Goal: Task Accomplishment & Management: Manage account settings

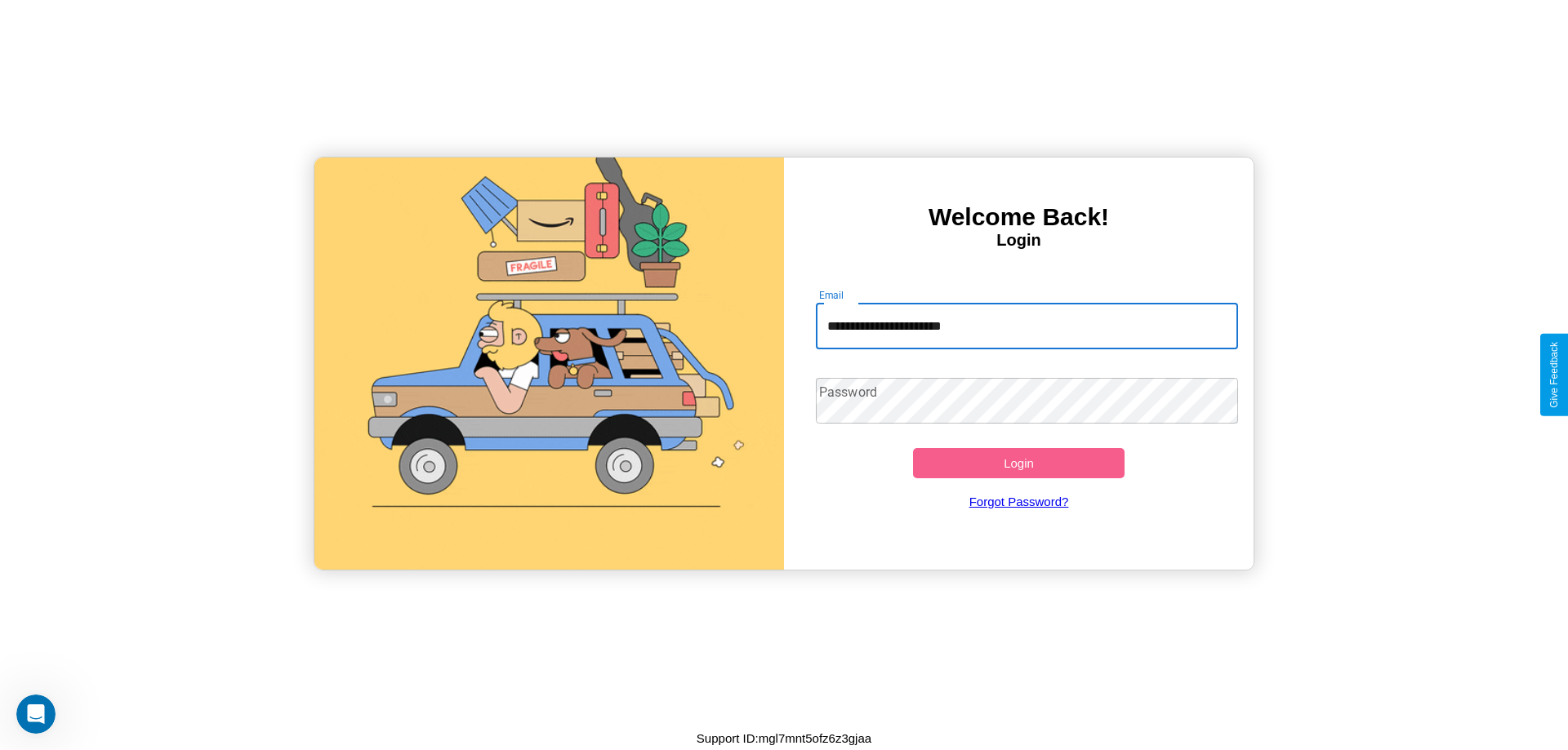
type input "**********"
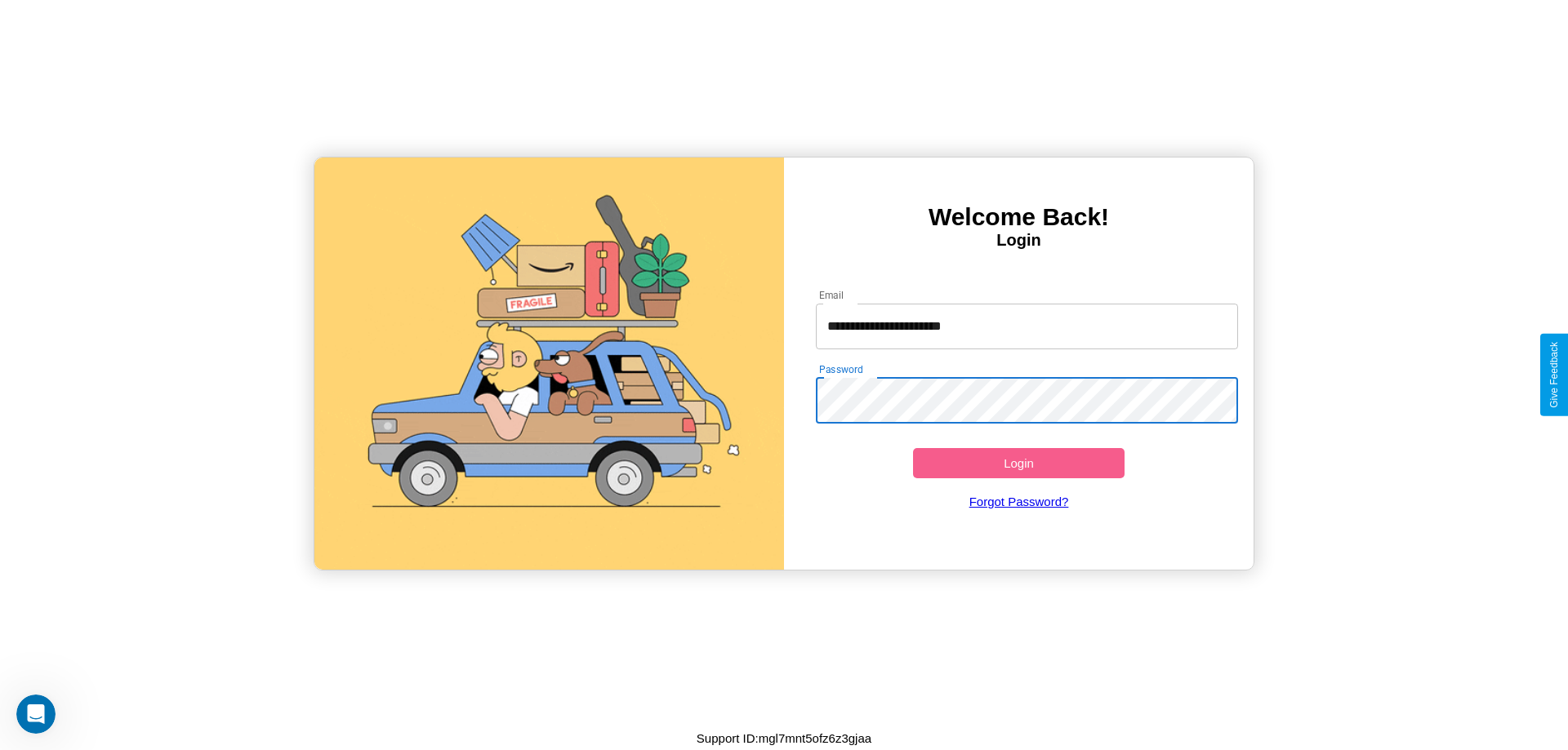
click at [1019, 463] on button "Login" at bounding box center [1019, 463] width 211 height 30
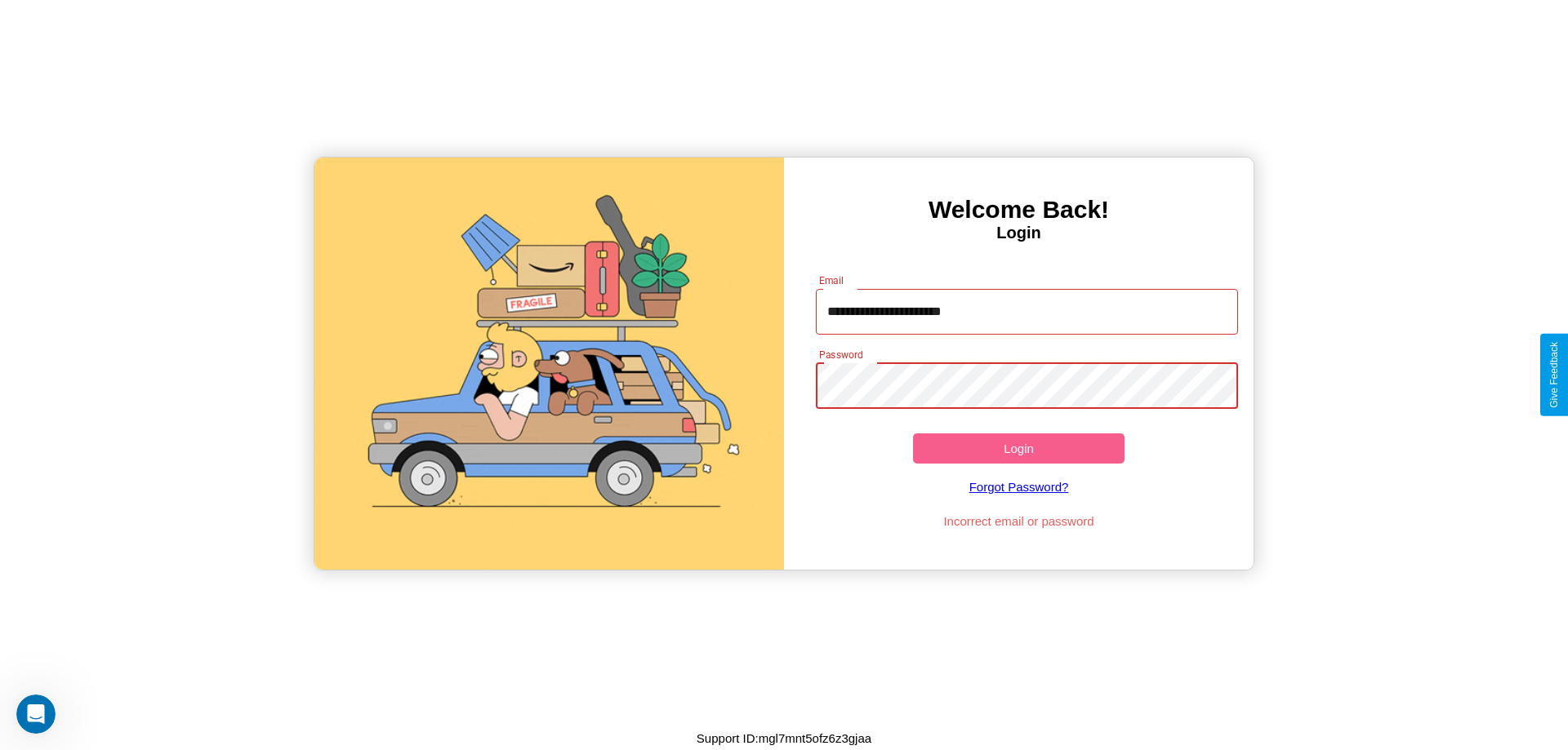
click at [1019, 449] on button "Login" at bounding box center [1019, 448] width 211 height 30
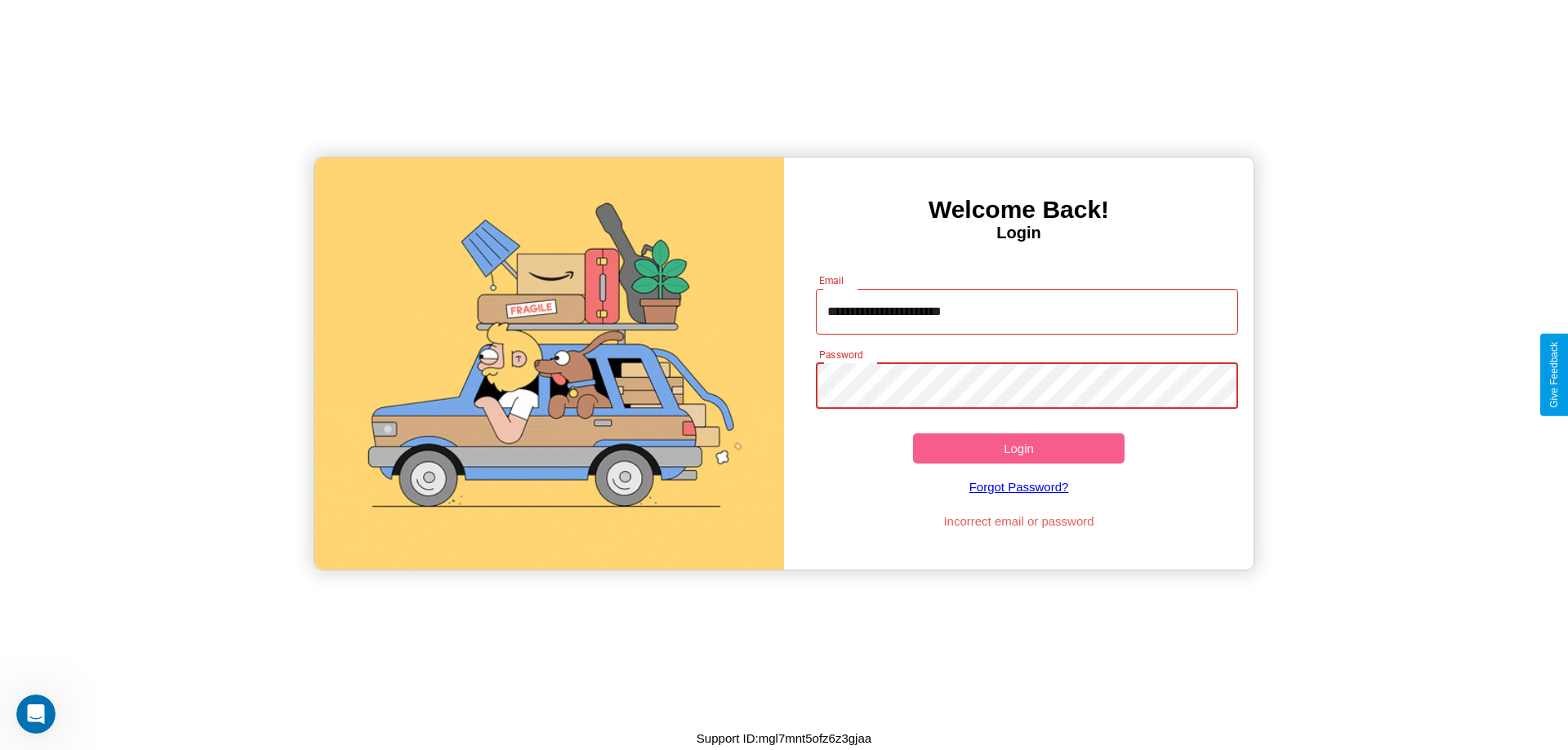
click at [1019, 449] on button "Login" at bounding box center [1019, 448] width 211 height 30
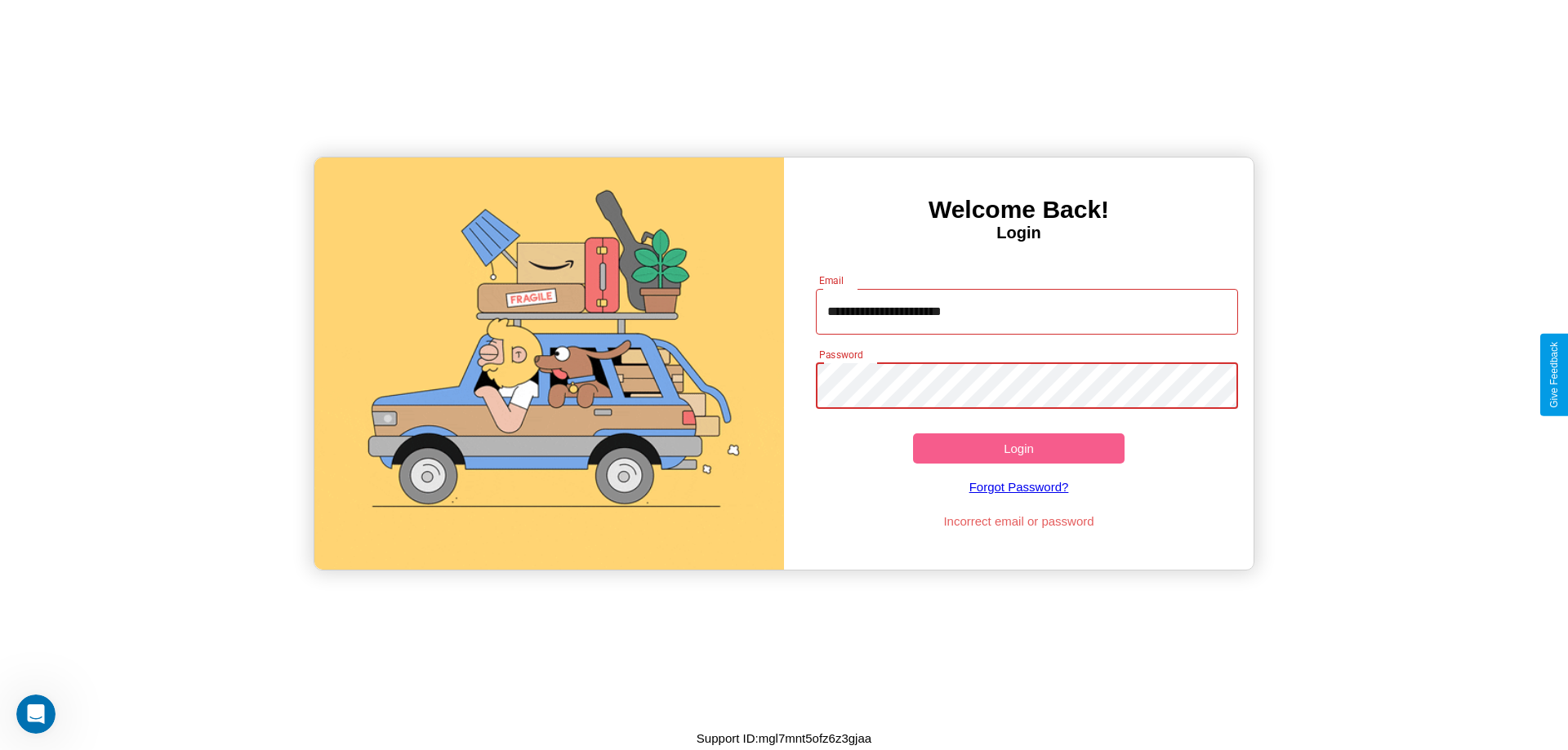
click at [1019, 449] on button "Login" at bounding box center [1019, 448] width 211 height 30
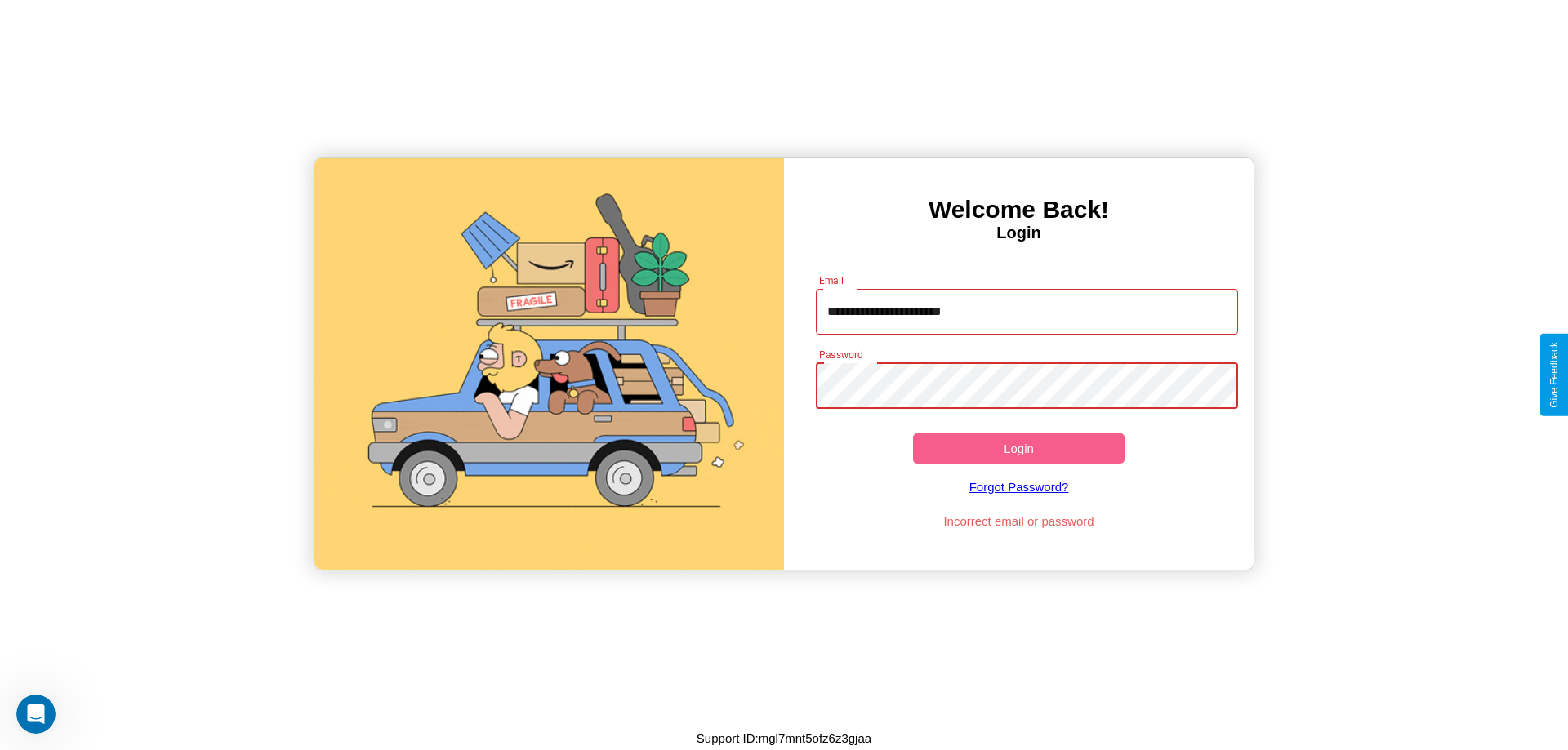
click at [1019, 449] on button "Login" at bounding box center [1019, 448] width 211 height 30
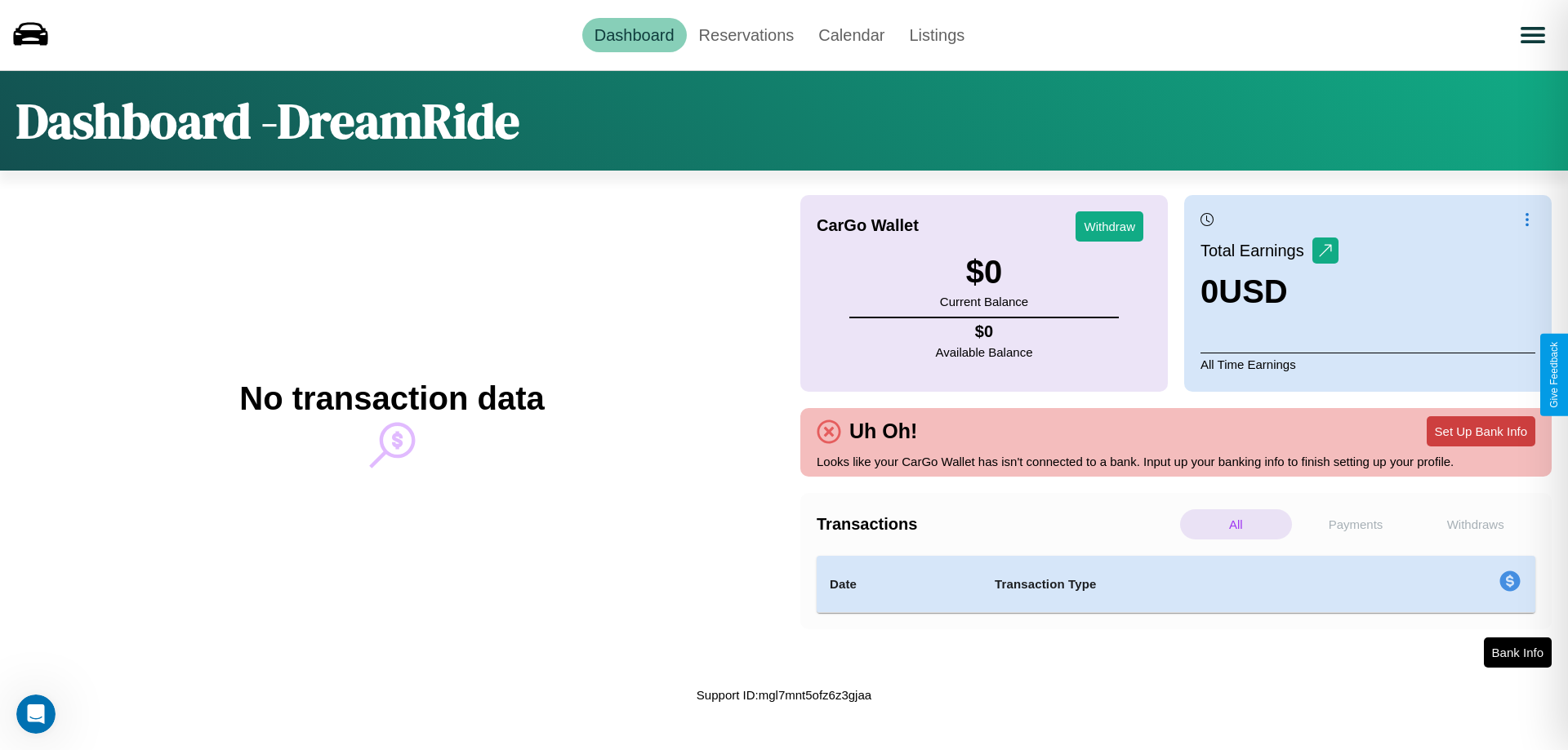
click at [1481, 431] on button "Set Up Bank Info" at bounding box center [1481, 431] width 109 height 30
